Goal: Browse casually

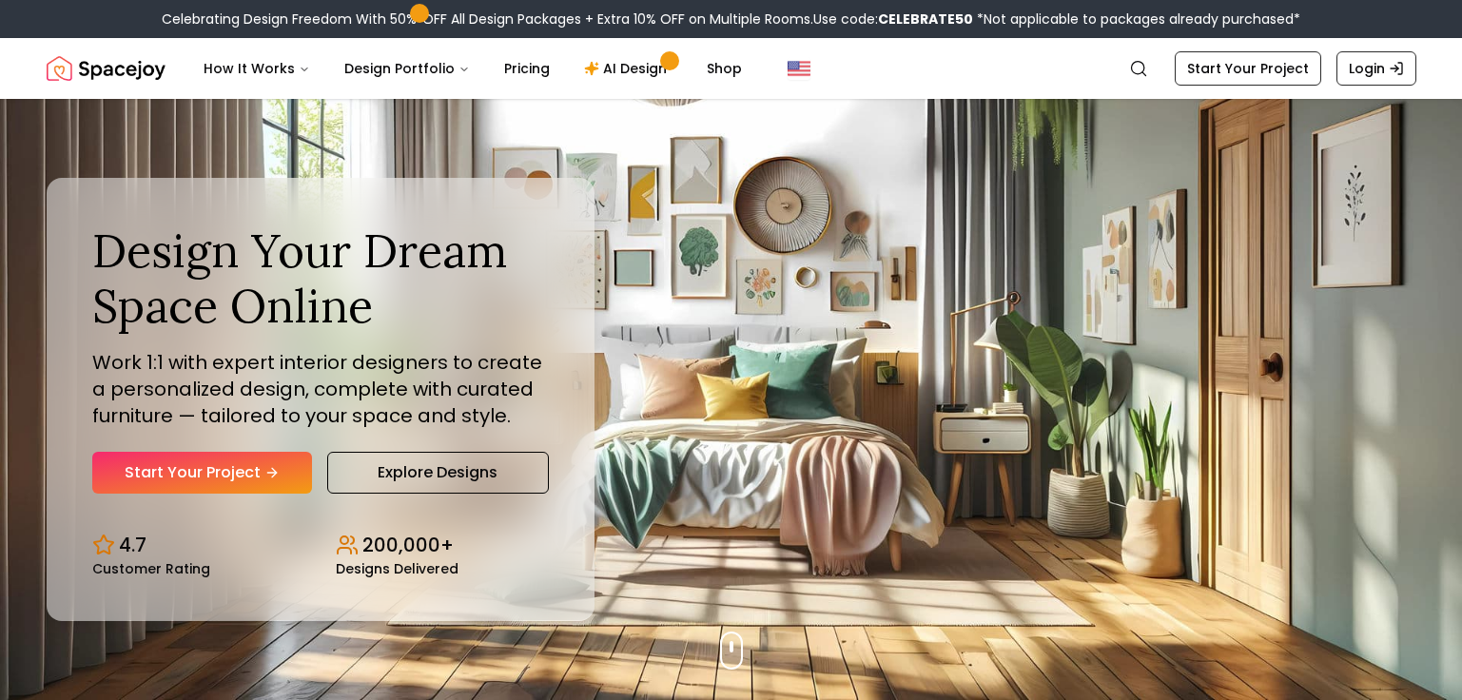
click at [481, 508] on div "Design Your Dream Space Online Work 1:1 with expert interior designers to creat…" at bounding box center [321, 399] width 548 height 442
click at [485, 484] on link "Explore Designs" at bounding box center [438, 473] width 222 height 42
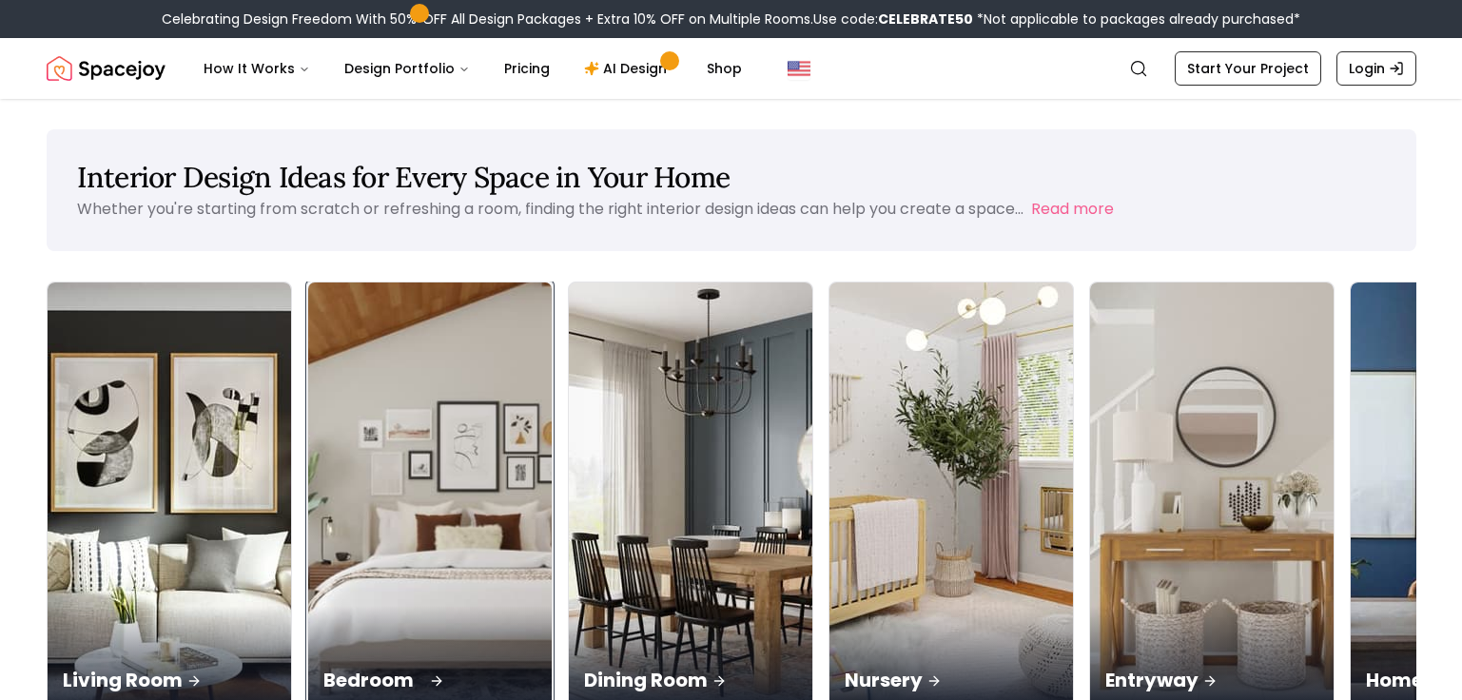
click at [302, 413] on img at bounding box center [430, 498] width 256 height 452
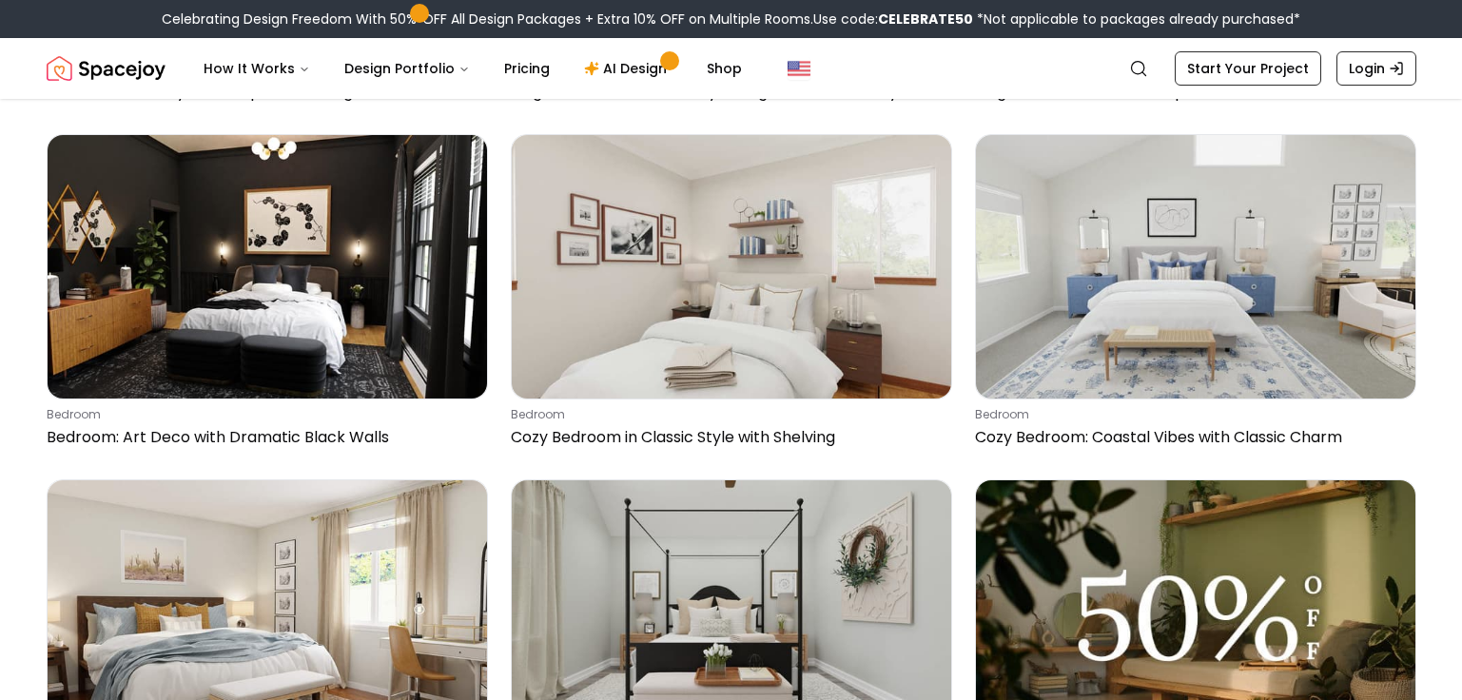
scroll to position [2856, 0]
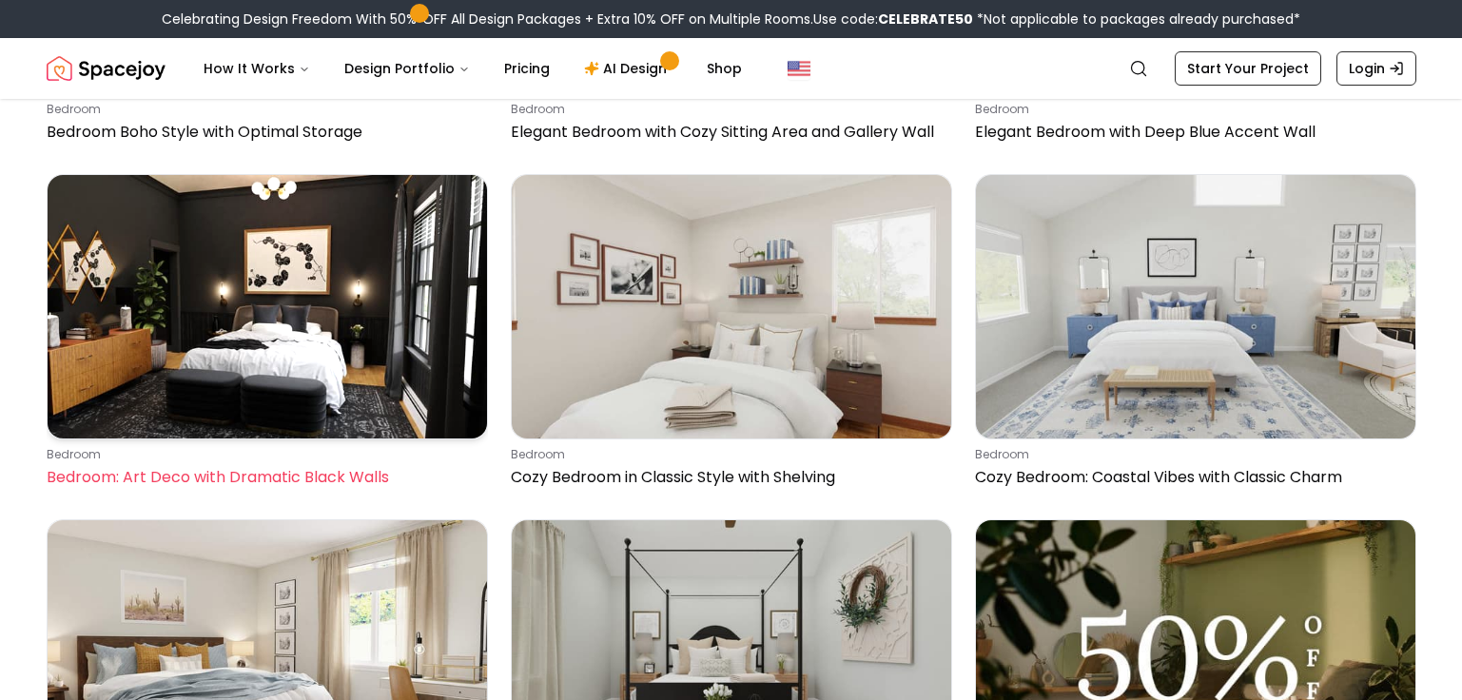
click at [182, 342] on img at bounding box center [268, 307] width 440 height 264
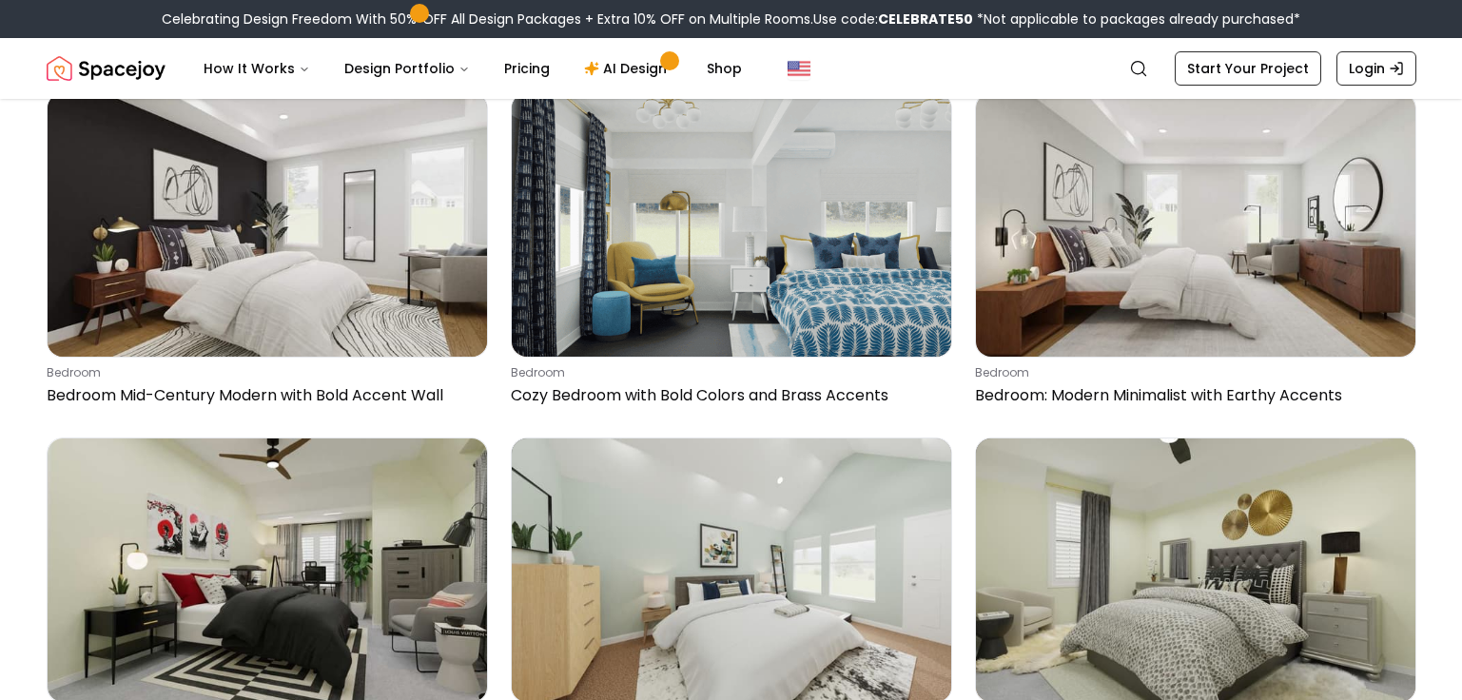
scroll to position [6769, 0]
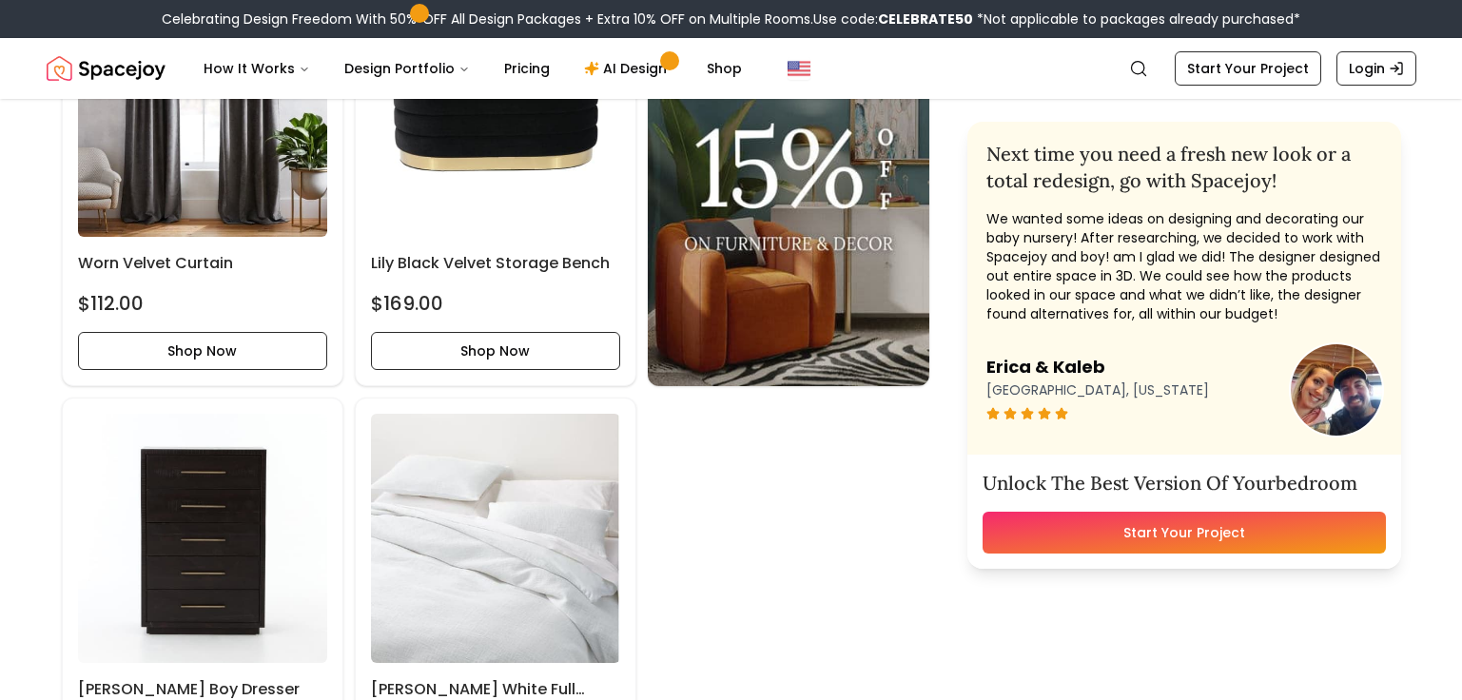
scroll to position [4470, 0]
